Goal: Information Seeking & Learning: Find specific fact

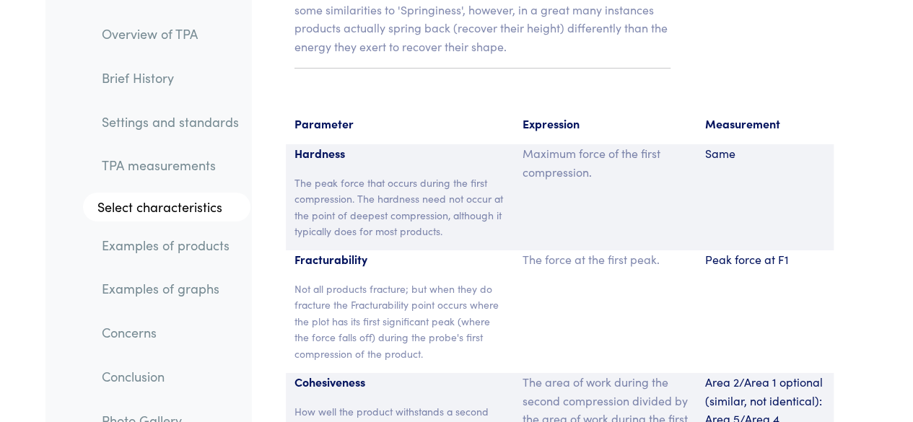
scroll to position [10744, 0]
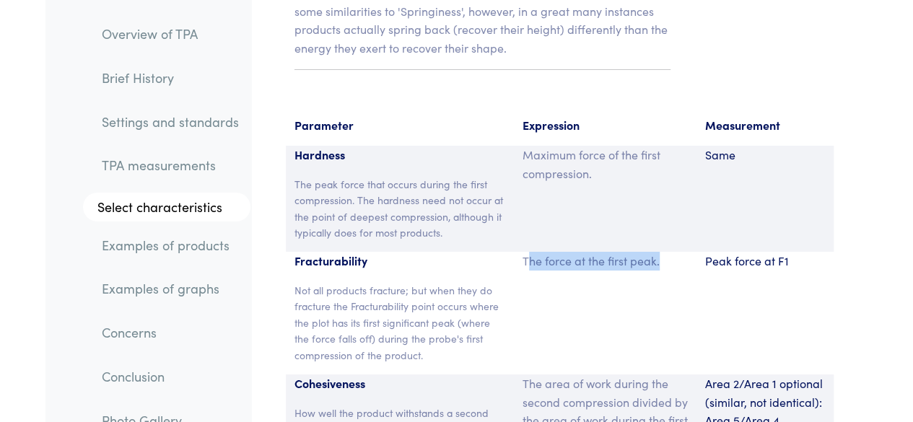
drag, startPoint x: 664, startPoint y: 158, endPoint x: 526, endPoint y: 155, distance: 138.7
click at [526, 252] on p "The force at the first peak." at bounding box center [605, 261] width 165 height 19
click at [698, 252] on div "Peak force at F1" at bounding box center [765, 313] width 137 height 123
drag, startPoint x: 656, startPoint y: 154, endPoint x: 521, endPoint y: 149, distance: 135.1
click at [521, 252] on div "The force at the first peak." at bounding box center [605, 313] width 183 height 123
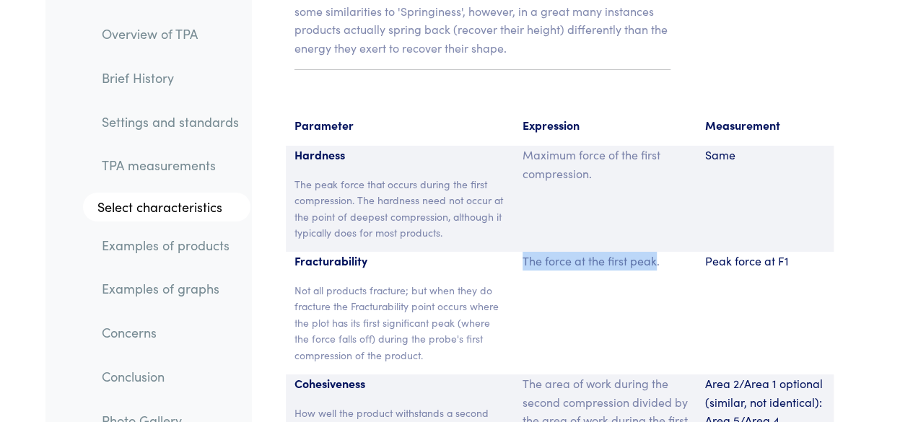
copy p "The force at the first peak"
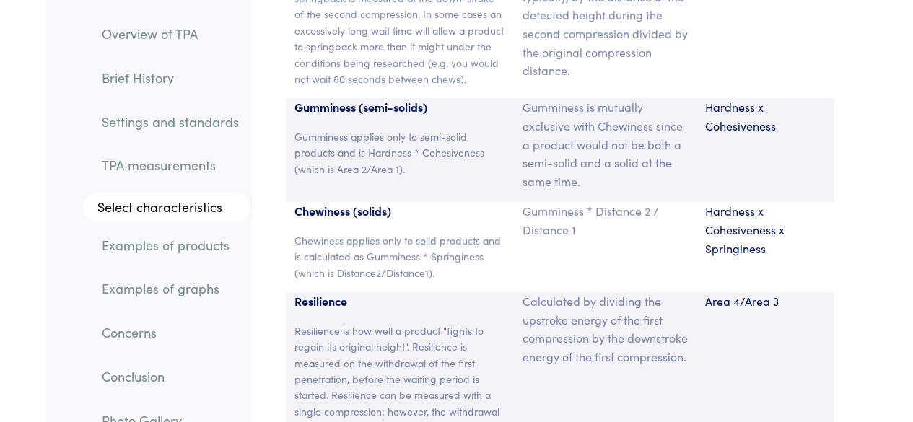
scroll to position [11315, 0]
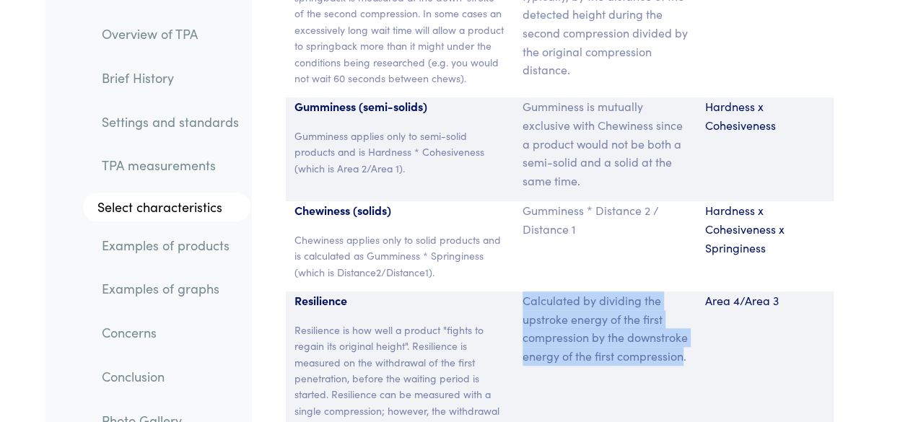
drag, startPoint x: 589, startPoint y: 271, endPoint x: 523, endPoint y: 194, distance: 101.4
click at [523, 292] on p "Calculated by dividing the upstroke energy of the first compression by the down…" at bounding box center [605, 329] width 165 height 74
copy p "Calculated by dividing the upstroke energy of the first compression by the down…"
